Goal: Task Accomplishment & Management: Manage account settings

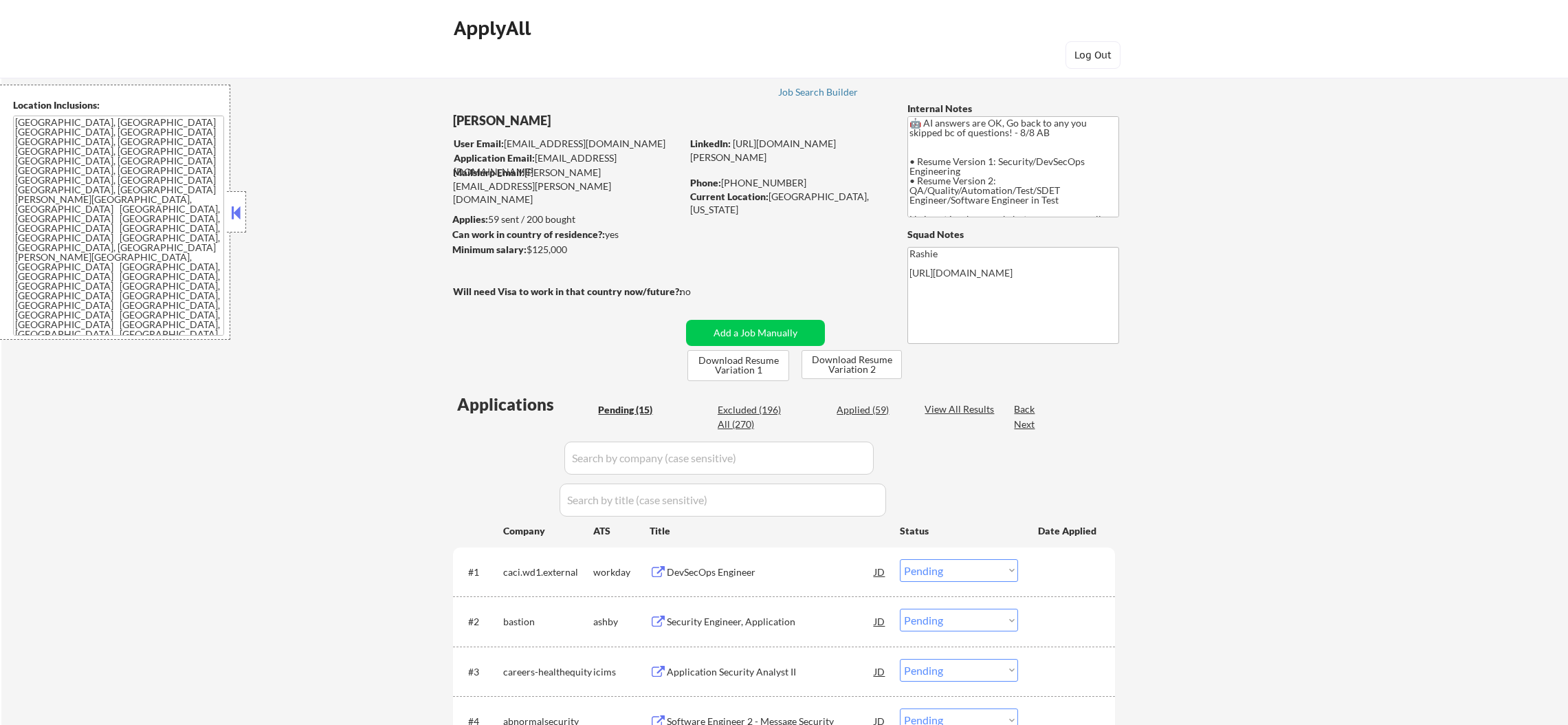
select select ""pending""
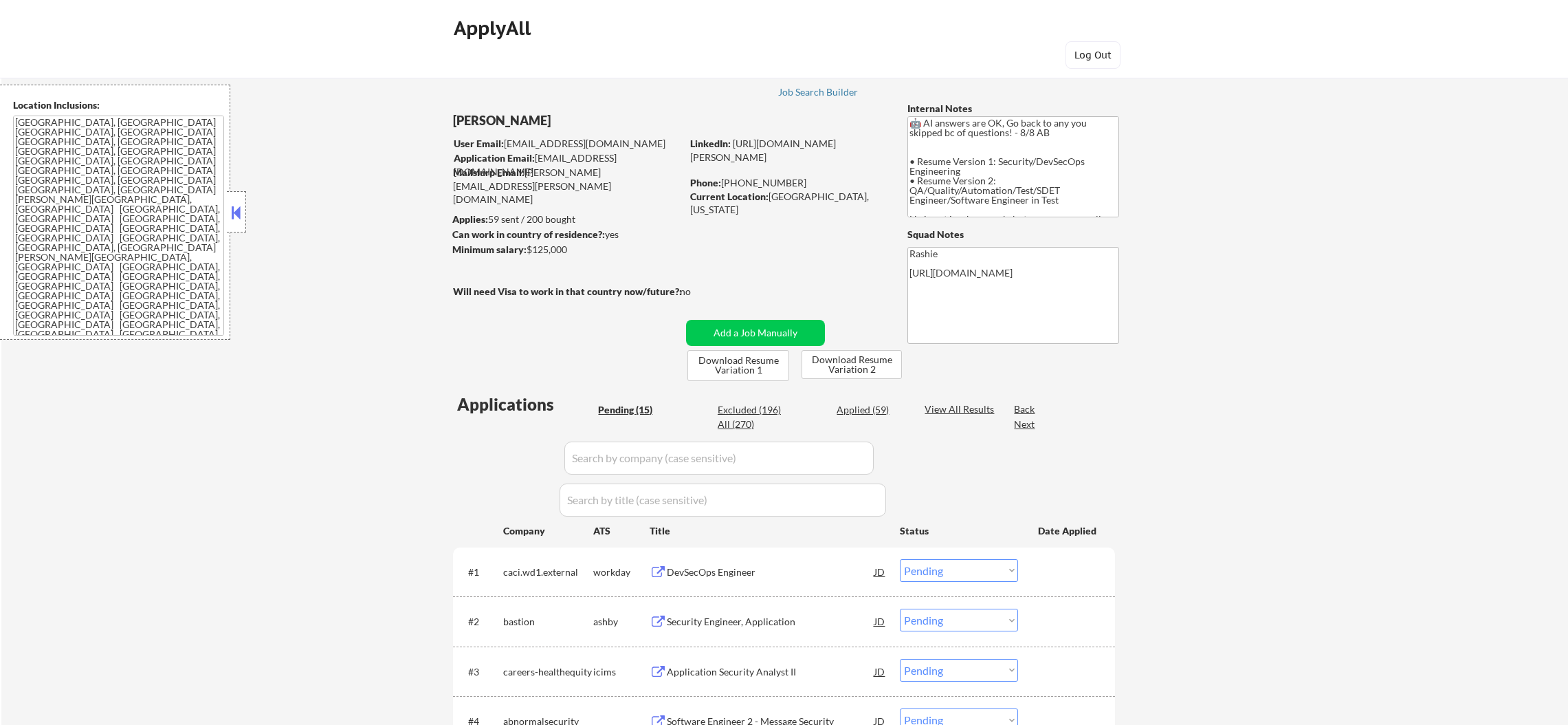
select select ""pending""
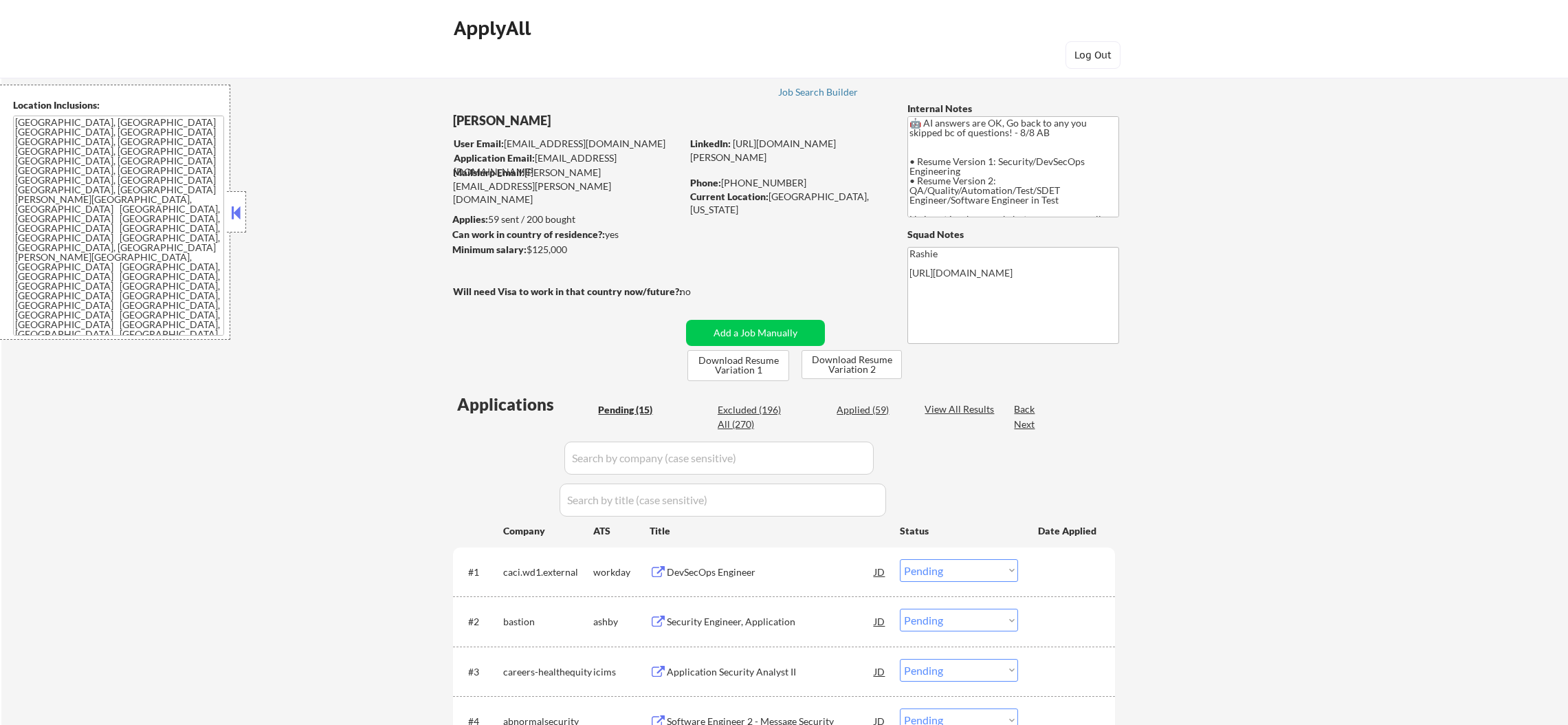
select select ""pending""
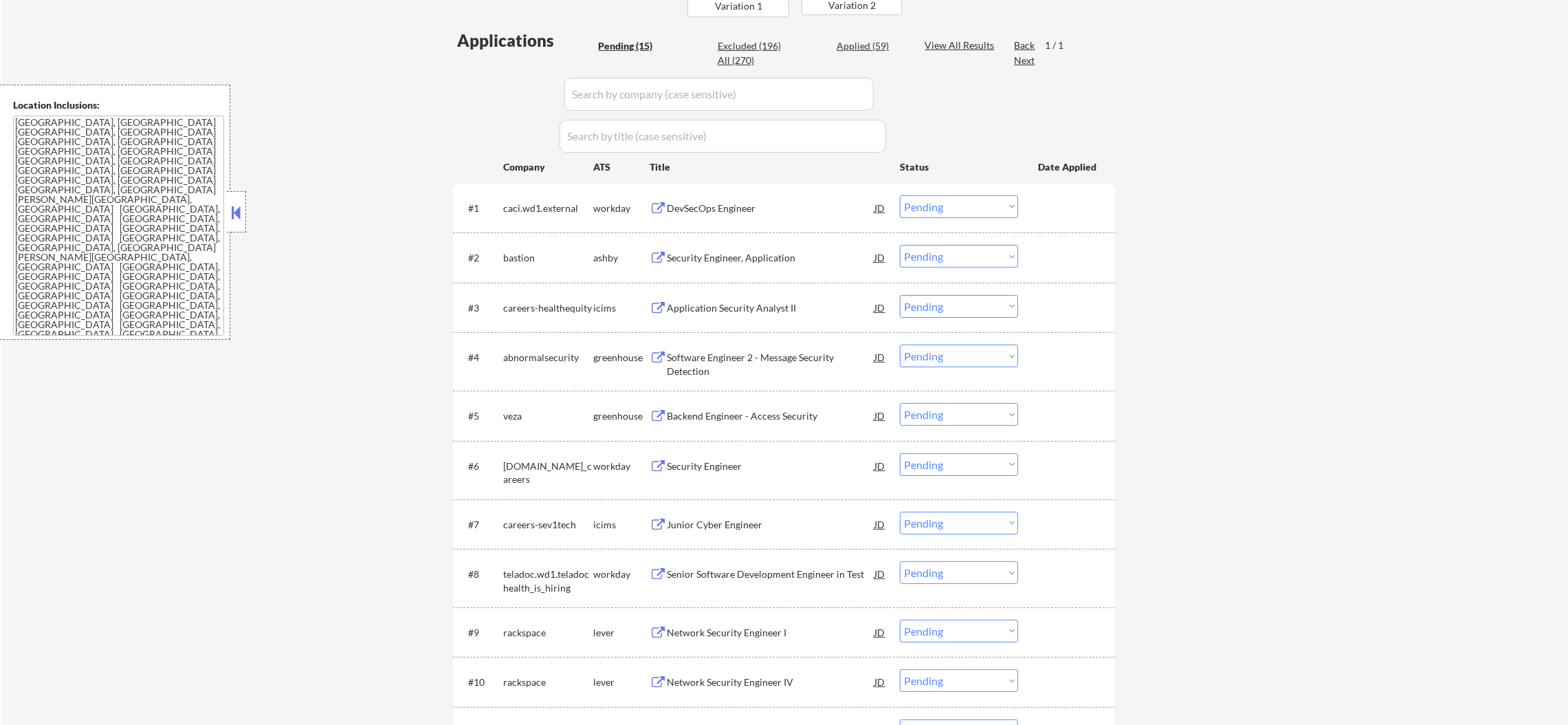
scroll to position [344, 0]
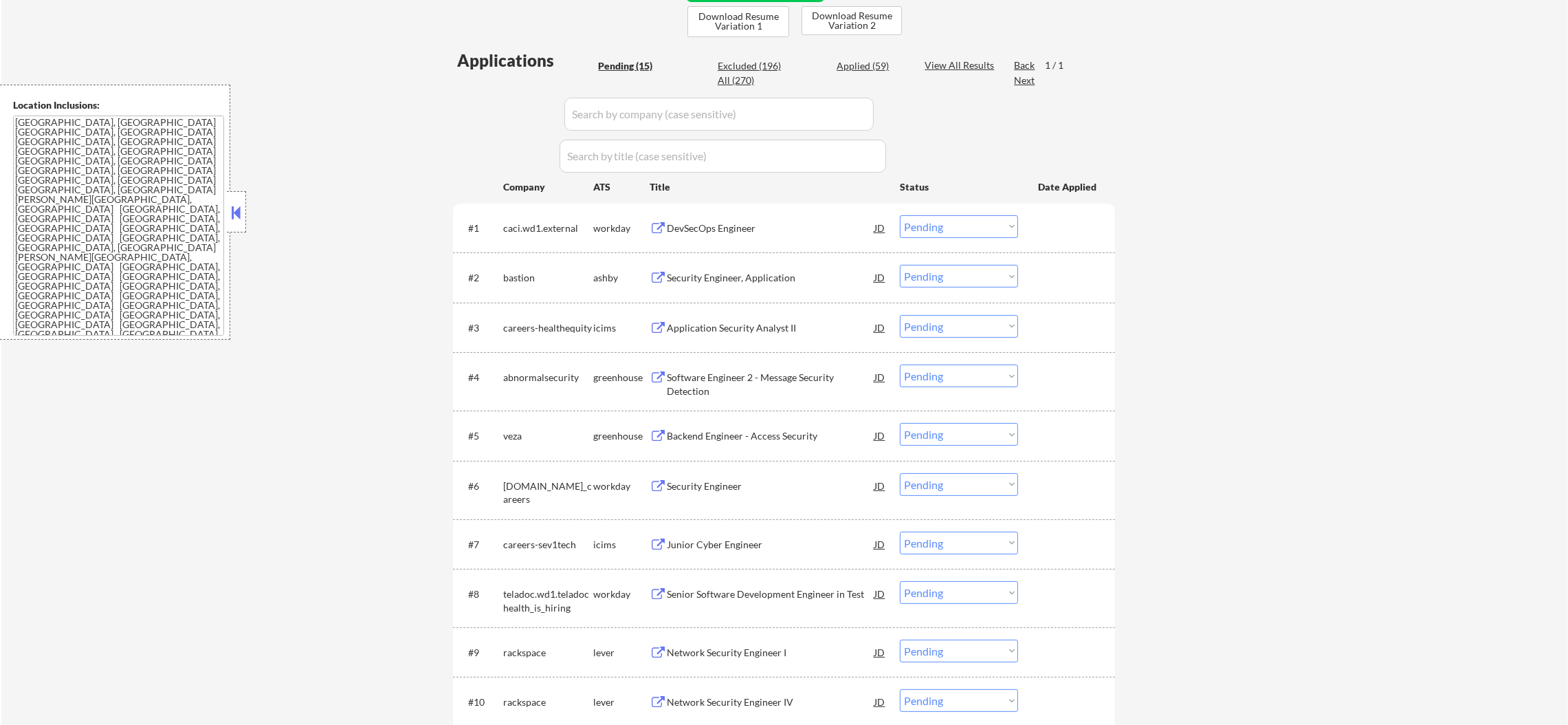
click at [719, 225] on div "DevSecOps Engineer" at bounding box center [770, 228] width 207 height 14
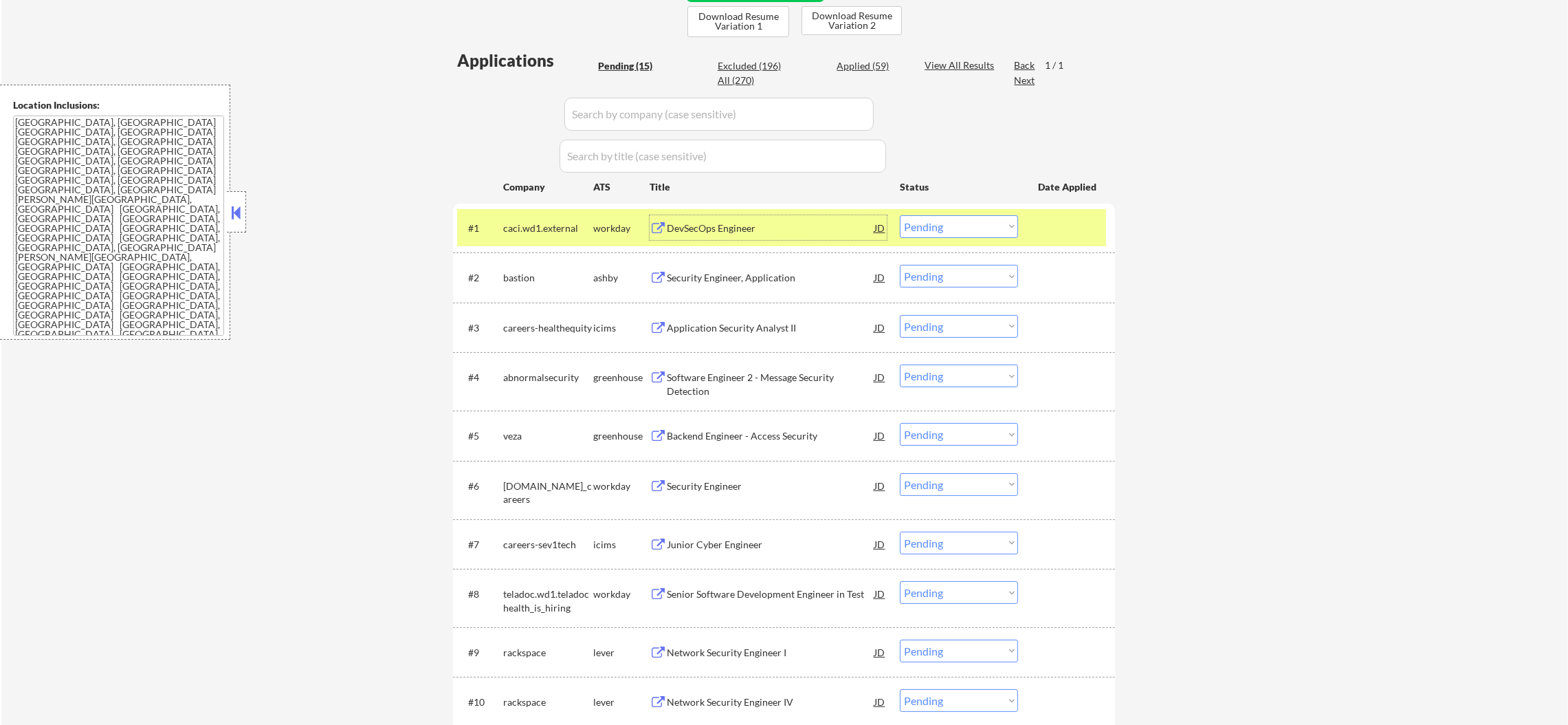
click at [934, 237] on div "#1 caci.wd1.external workday DevSecOps Engineer JD Choose an option... Pending …" at bounding box center [782, 228] width 649 height 37
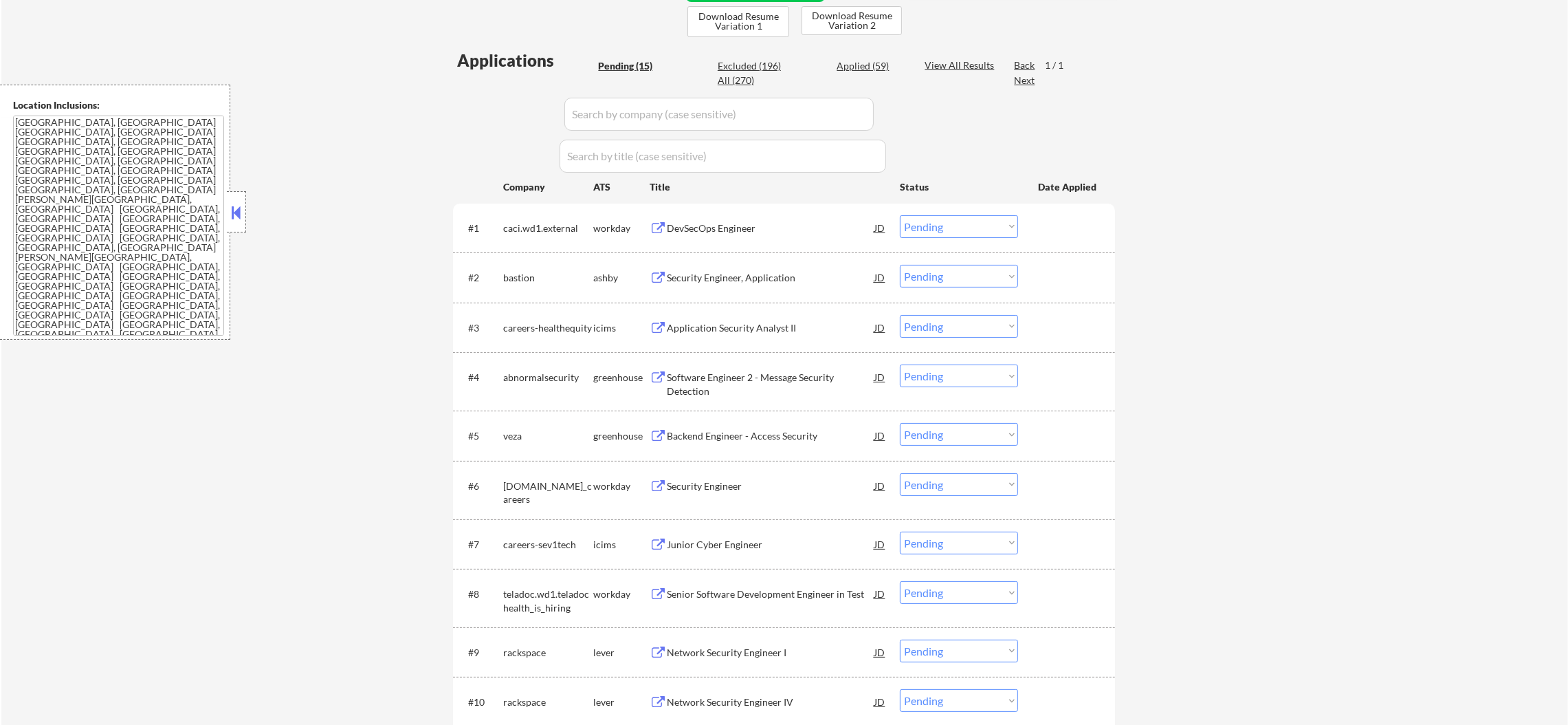
click at [939, 227] on select "Choose an option... Pending Applied Excluded (Questions) Excluded (Expired) Exc…" at bounding box center [959, 227] width 119 height 23
click at [900, 216] on select "Choose an option... Pending Applied Excluded (Questions) Excluded (Expired) Exc…" at bounding box center [959, 227] width 119 height 23
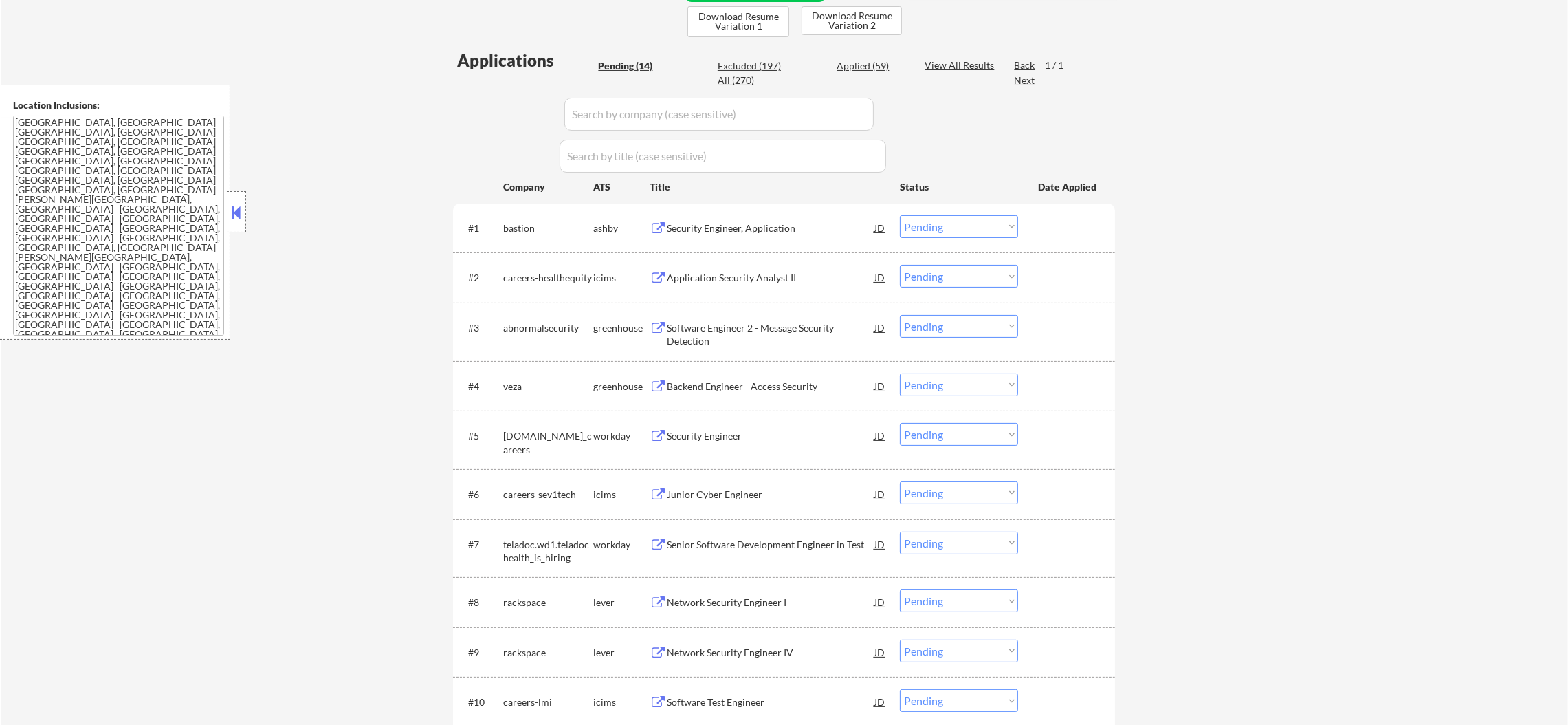
click at [775, 227] on div "Security Engineer, Application" at bounding box center [770, 228] width 207 height 14
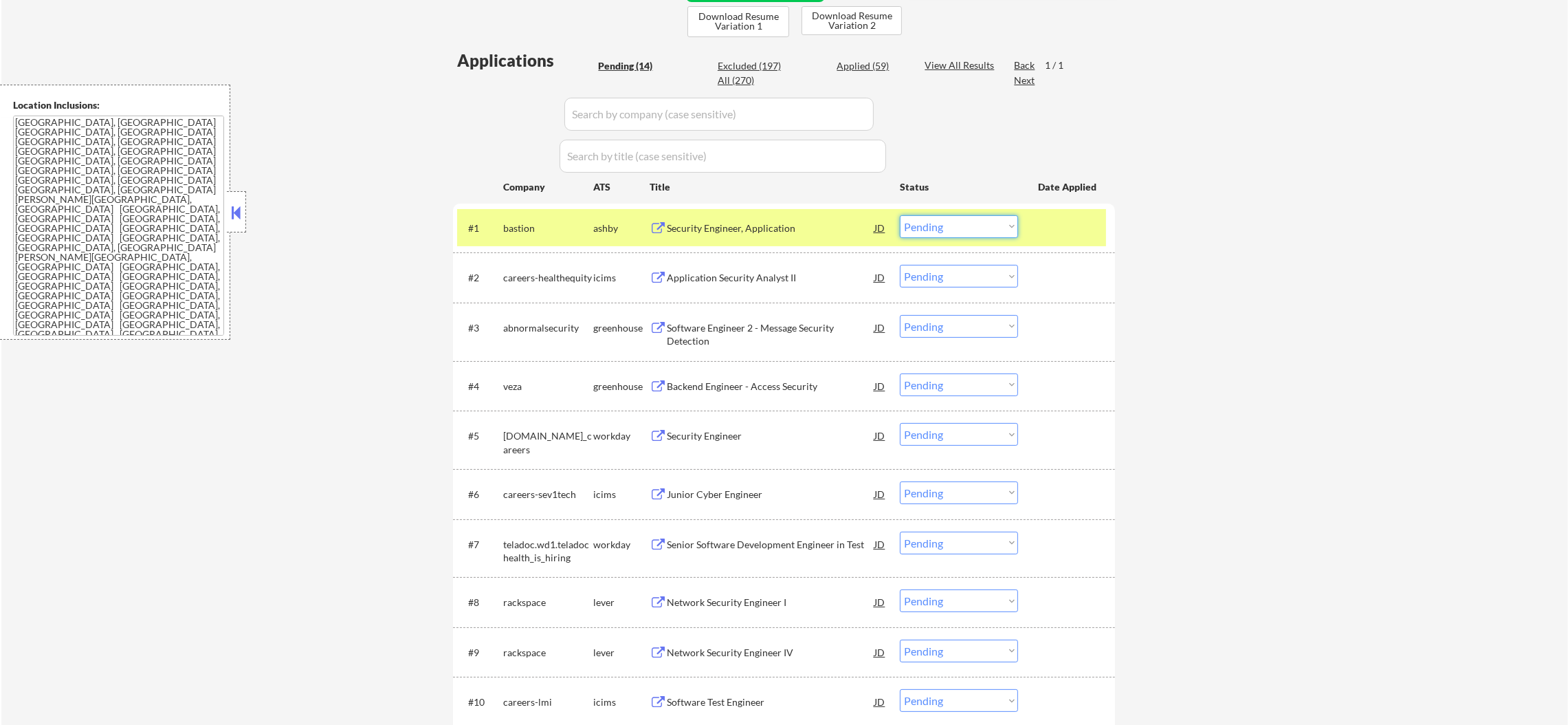
drag, startPoint x: 931, startPoint y: 221, endPoint x: 935, endPoint y: 234, distance: 13.6
click at [931, 221] on select "Choose an option... Pending Applied Excluded (Questions) Excluded (Expired) Exc…" at bounding box center [959, 227] width 119 height 23
click at [900, 216] on select "Choose an option... Pending Applied Excluded (Questions) Excluded (Expired) Exc…" at bounding box center [959, 227] width 119 height 23
click at [533, 229] on div "bastion" at bounding box center [549, 228] width 90 height 14
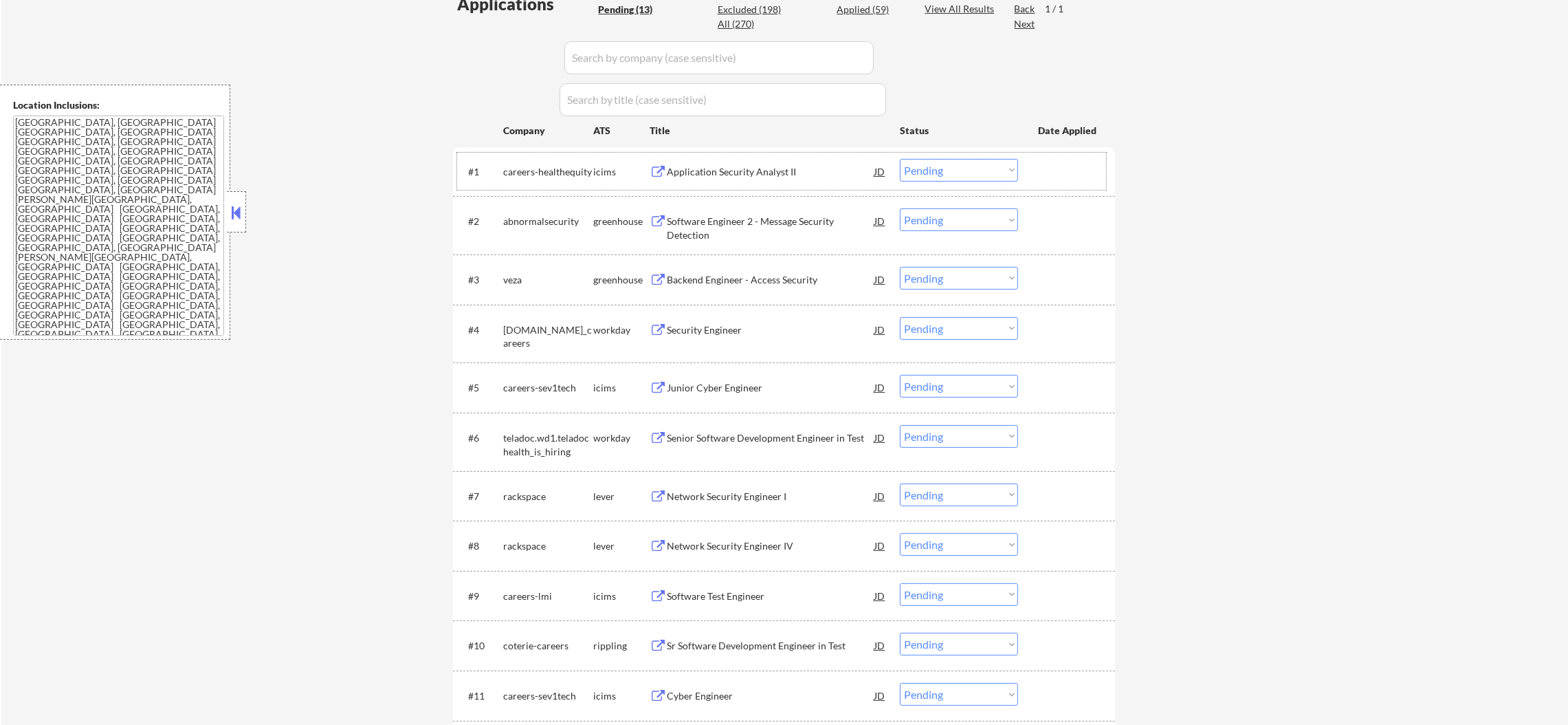
scroll to position [413, 0]
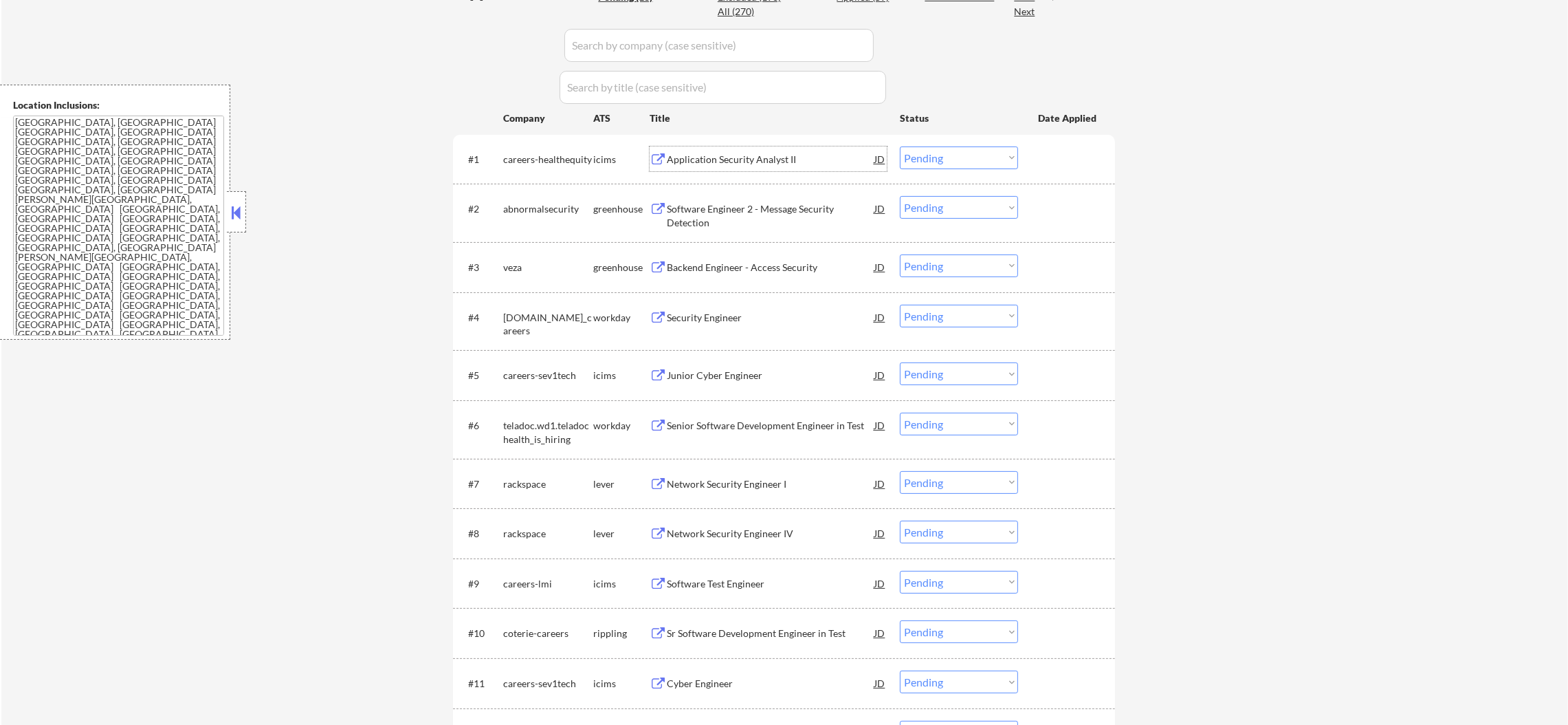
click at [739, 156] on div "Application Security Analyst II" at bounding box center [770, 159] width 207 height 14
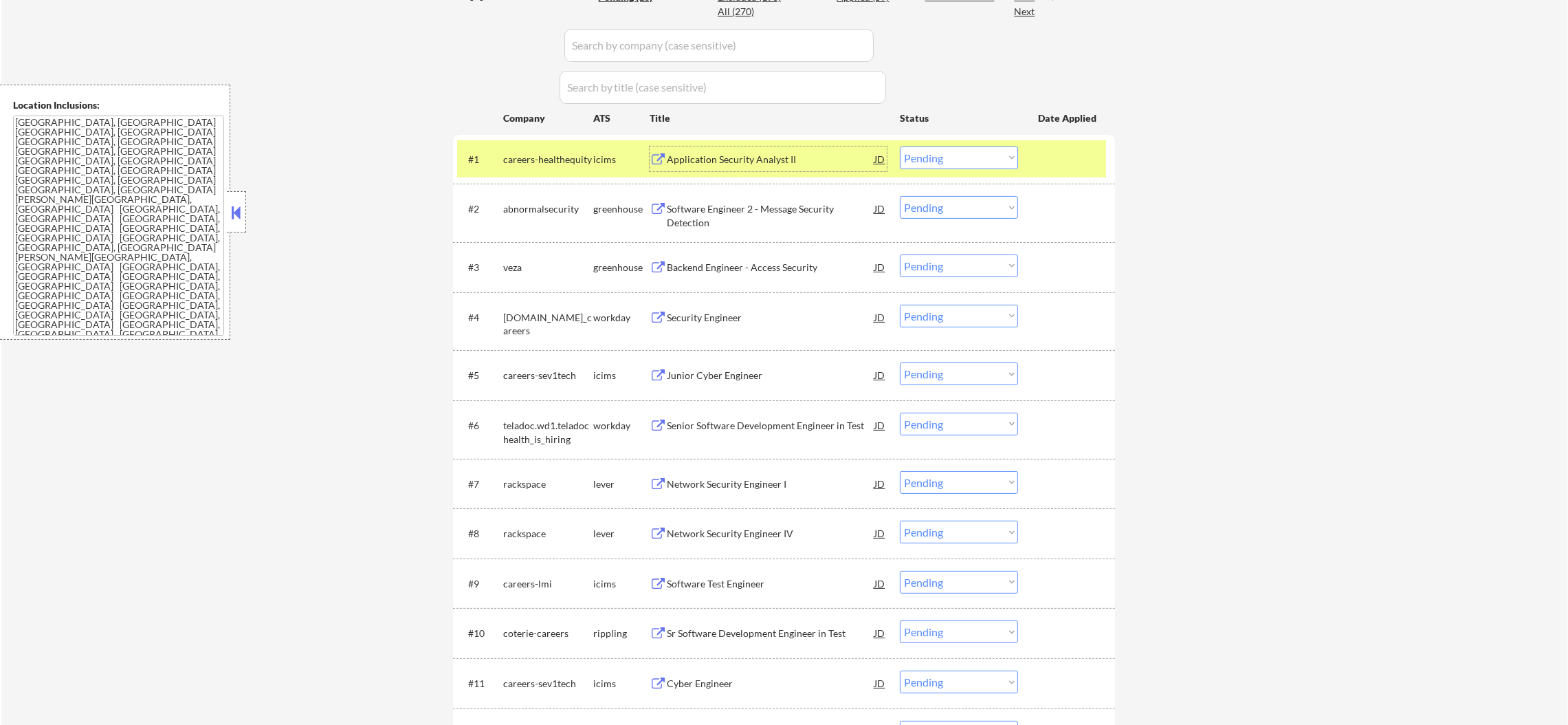
click at [750, 162] on div "Application Security Analyst II" at bounding box center [770, 159] width 207 height 14
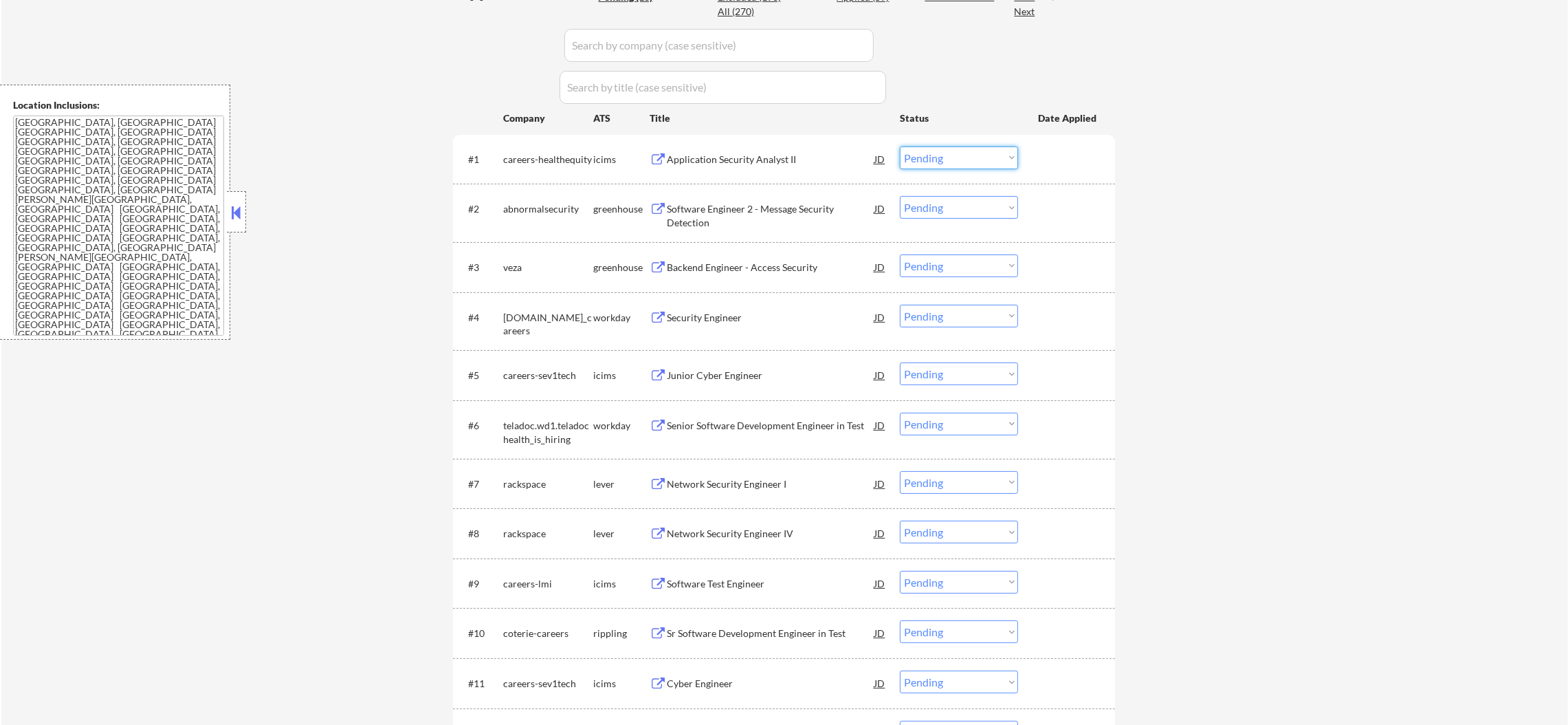
click at [926, 151] on select "Choose an option... Pending Applied Excluded (Questions) Excluded (Expired) Exc…" at bounding box center [959, 157] width 119 height 23
click at [900, 146] on select "Choose an option... Pending Applied Excluded (Questions) Excluded (Expired) Exc…" at bounding box center [959, 157] width 119 height 23
select select ""pending""
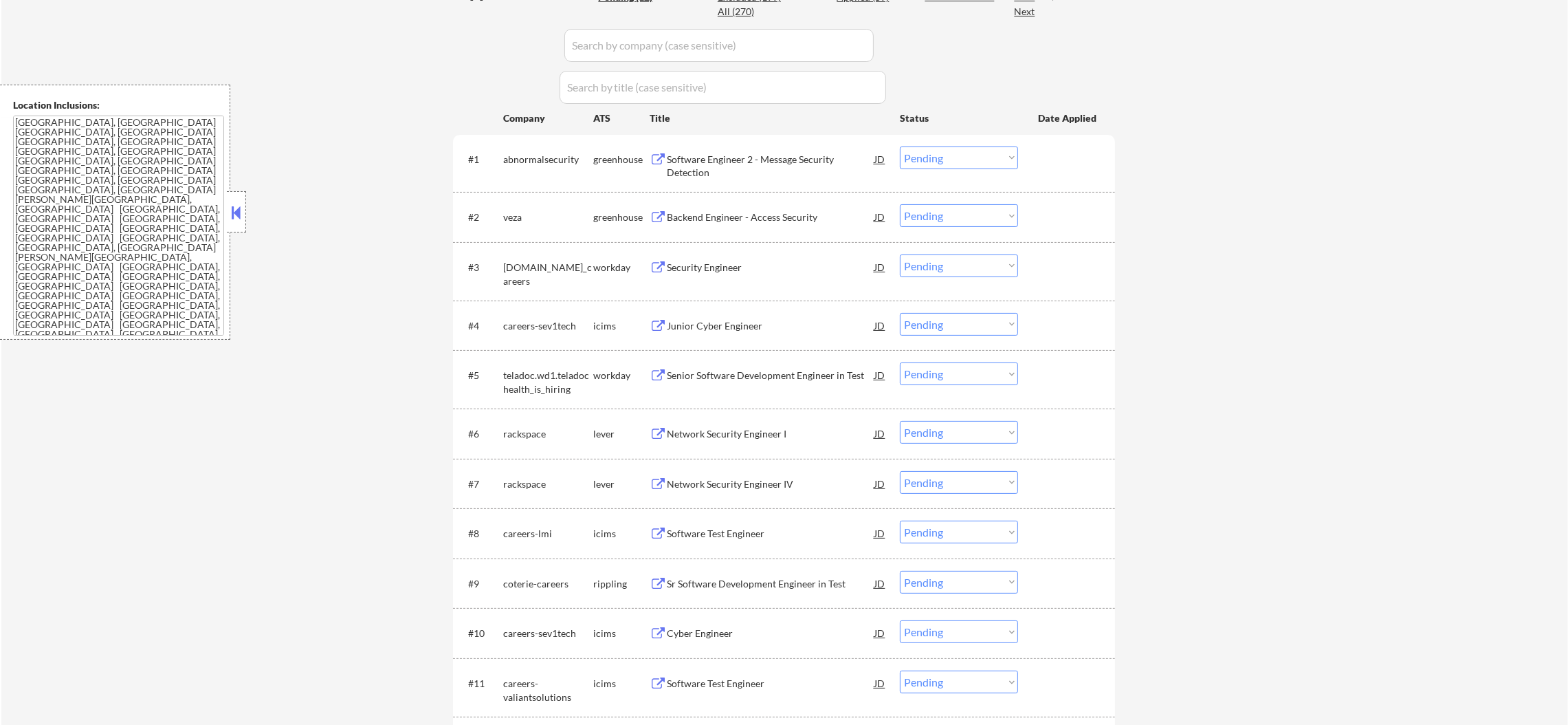
click at [714, 158] on div "Software Engineer 2 - Message Security Detection" at bounding box center [770, 166] width 207 height 27
